Goal: Task Accomplishment & Management: Use online tool/utility

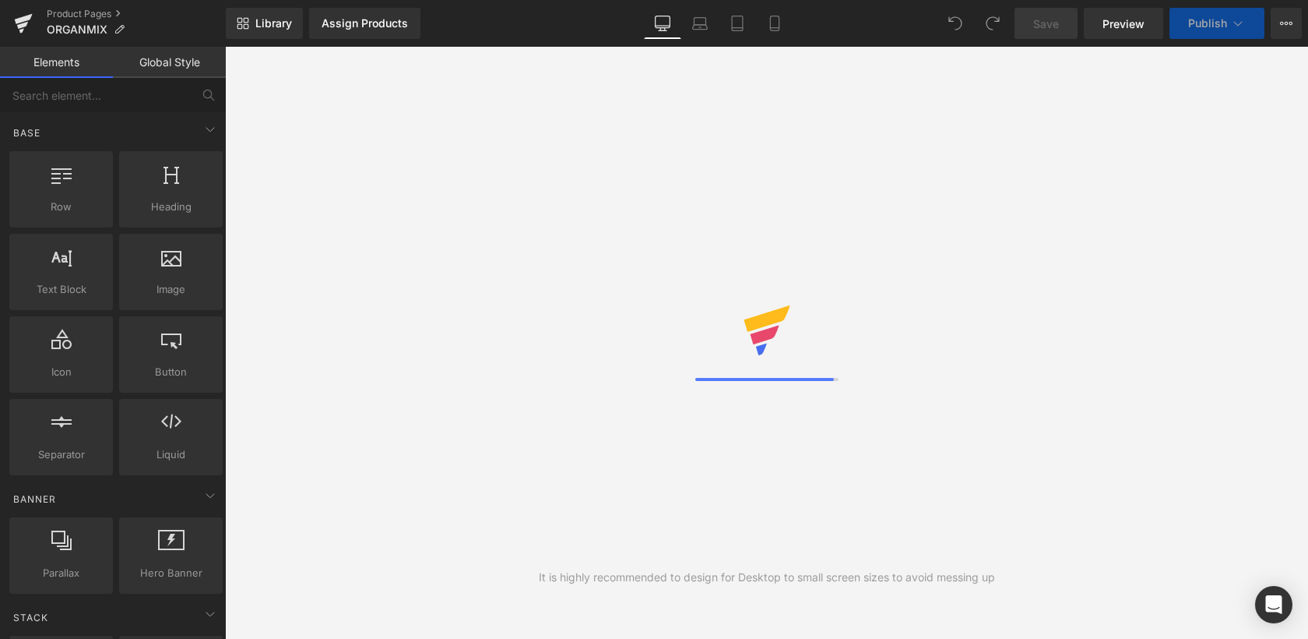
click at [22, 26] on icon at bounding box center [22, 25] width 11 height 7
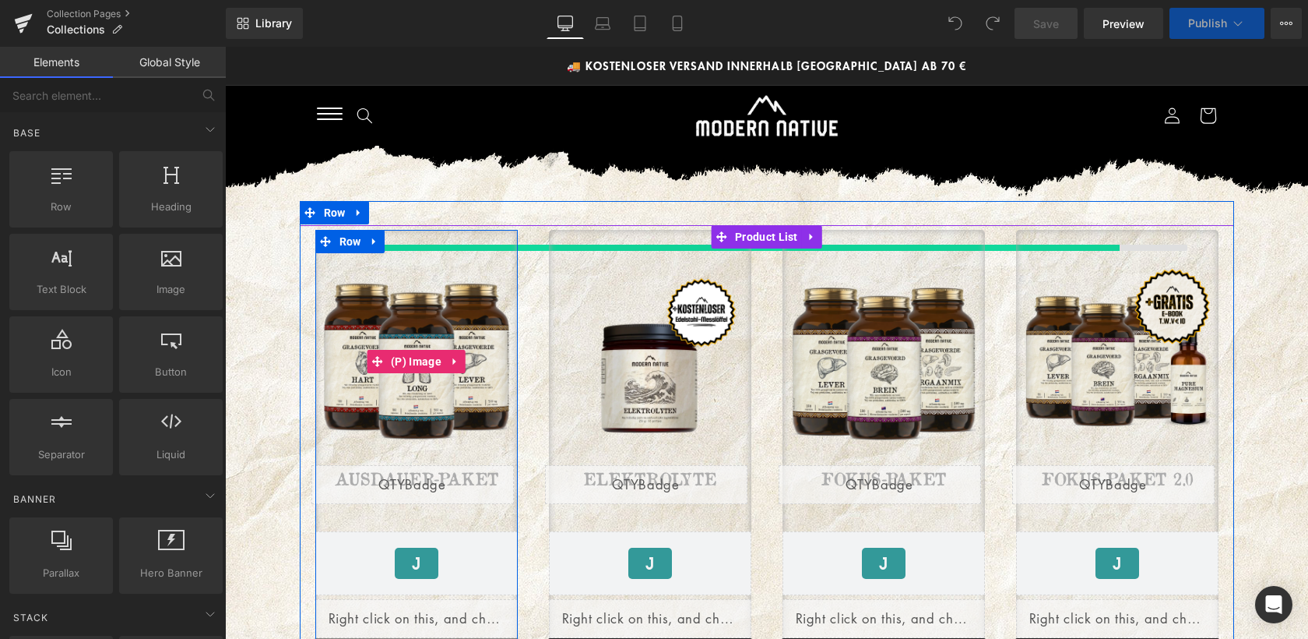
click at [443, 392] on img at bounding box center [416, 361] width 185 height 185
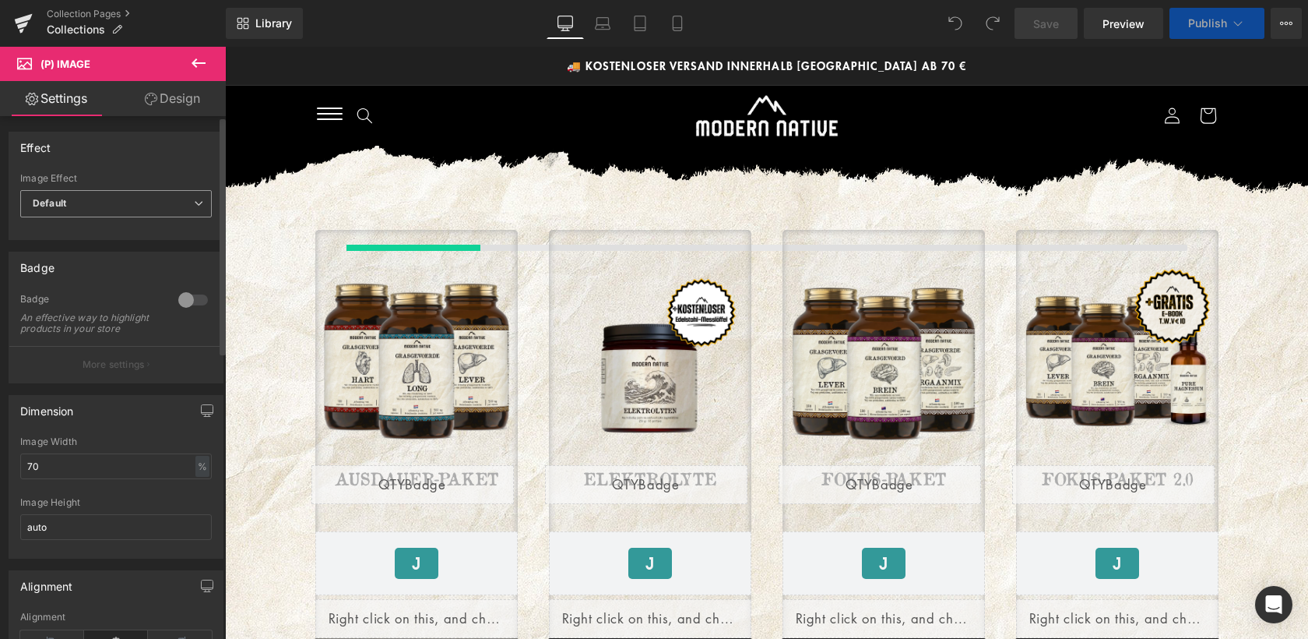
click at [82, 207] on span "Default" at bounding box center [116, 203] width 192 height 27
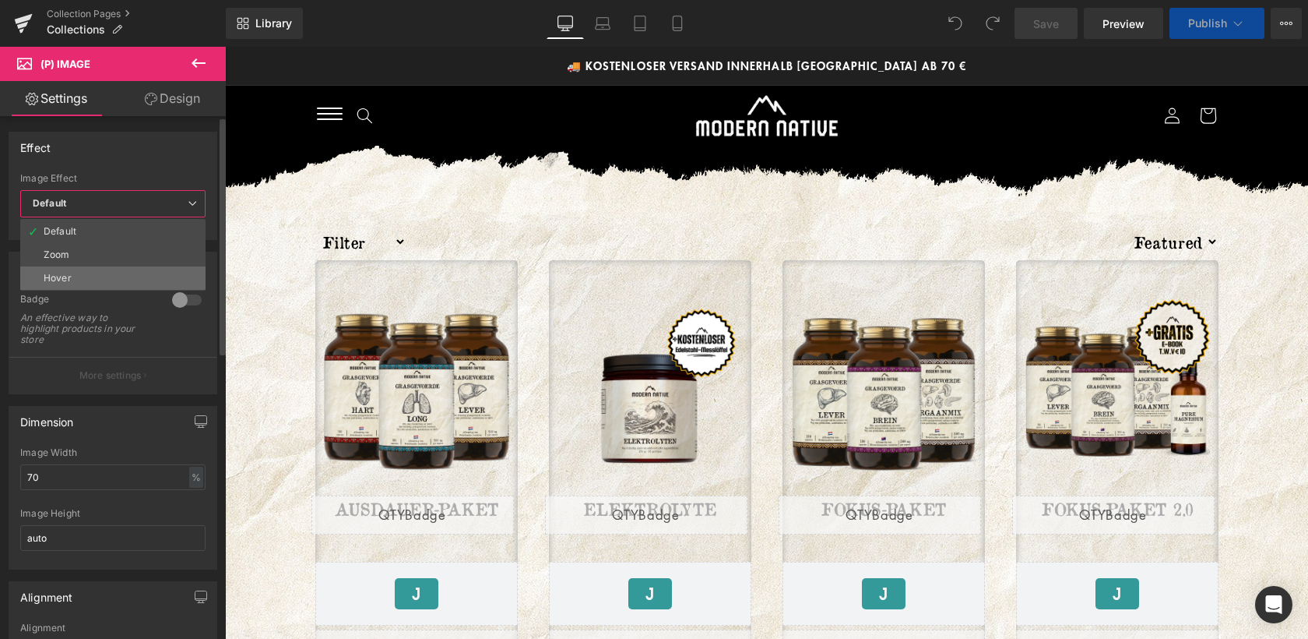
click at [70, 278] on li "Hover" at bounding box center [112, 277] width 185 height 23
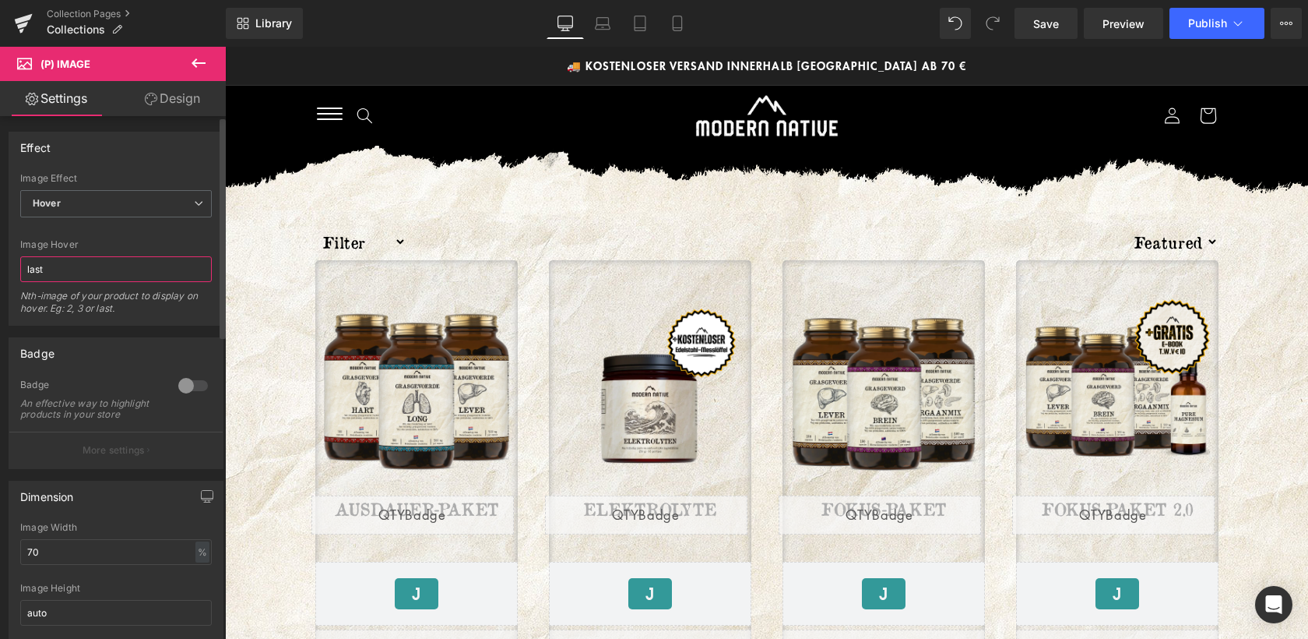
click at [69, 267] on input "last" at bounding box center [116, 269] width 192 height 26
type input "2"
click at [1206, 15] on button "Publish" at bounding box center [1217, 23] width 95 height 31
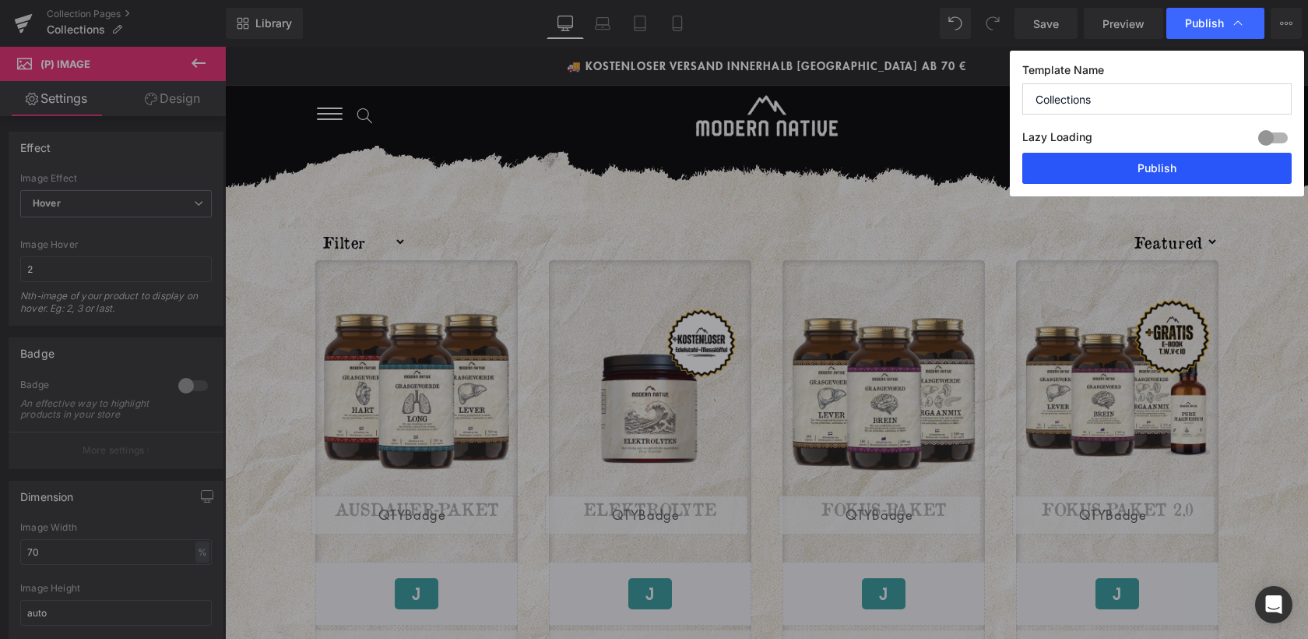
click at [1174, 162] on button "Publish" at bounding box center [1157, 168] width 269 height 31
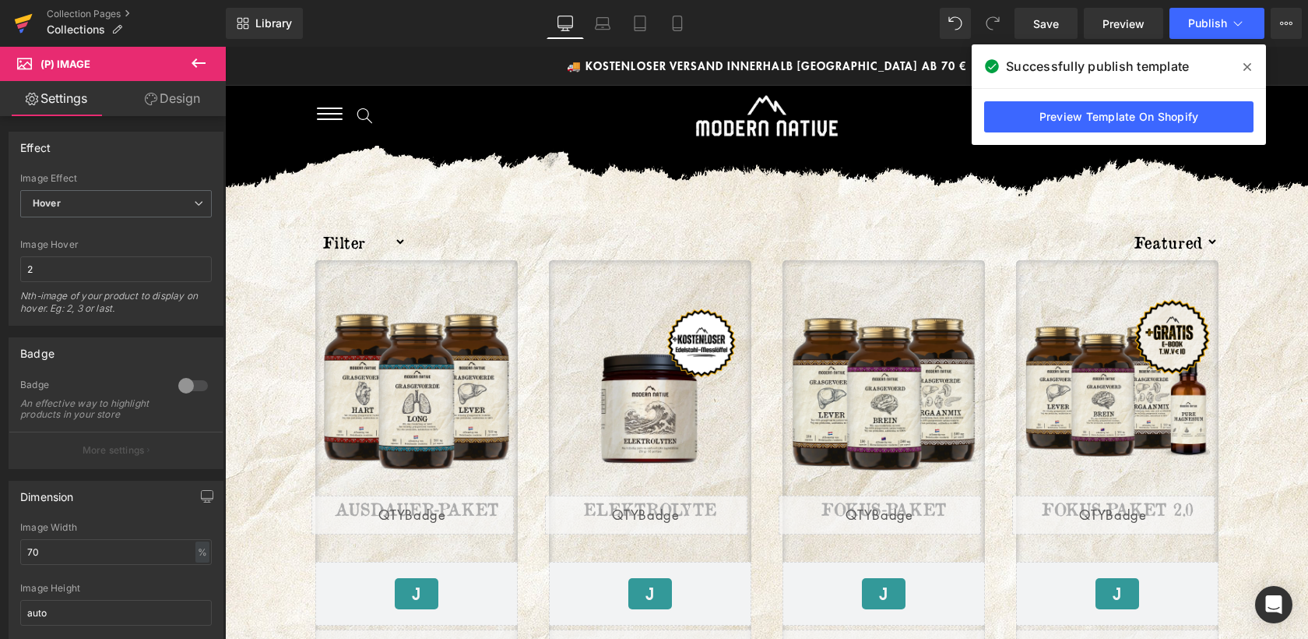
click at [19, 25] on icon at bounding box center [22, 25] width 11 height 7
